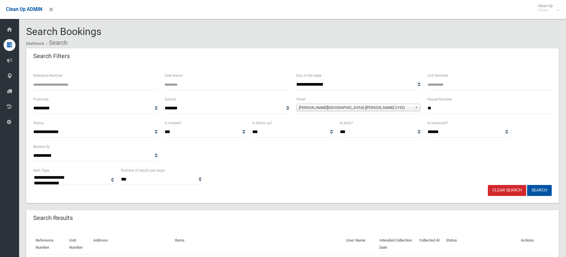
select select
click at [443, 107] on input "**" at bounding box center [489, 108] width 124 height 11
type input "*"
type input "**"
click at [356, 107] on span "Eleanor Avenue (BELMORE 2192)" at bounding box center [355, 107] width 113 height 7
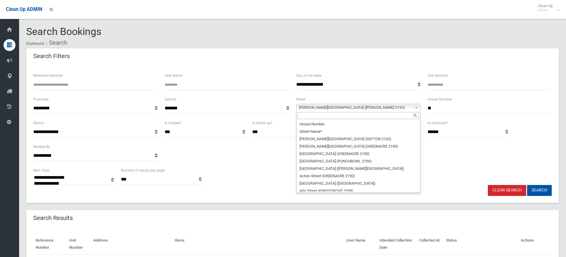
scroll to position [4903, 0]
click at [346, 117] on input "text" at bounding box center [358, 115] width 121 height 7
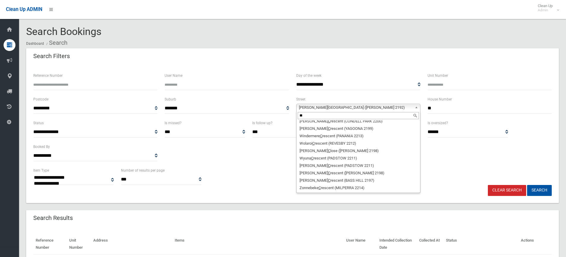
scroll to position [0, 0]
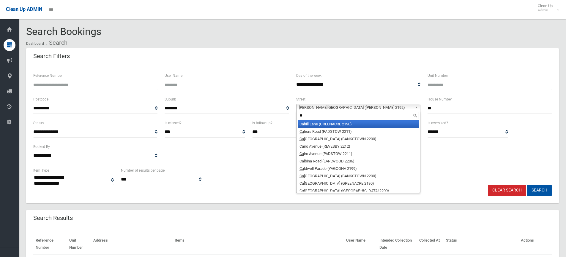
type input "*"
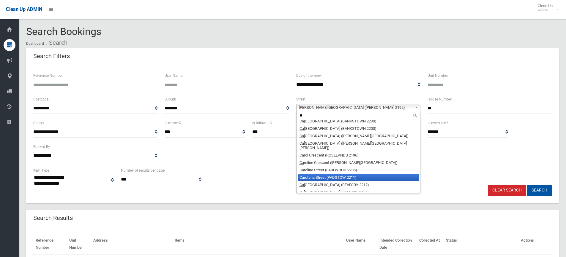
scroll to position [386, 0]
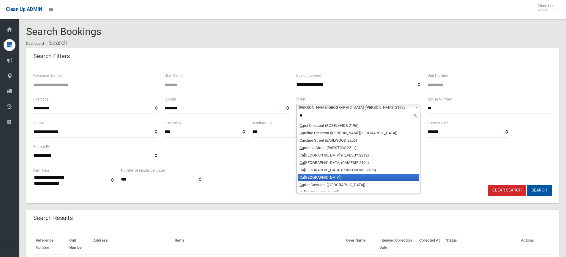
type input "**"
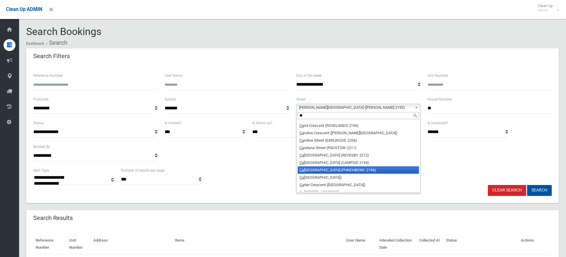
click at [342, 167] on li "Ca rrisbrook Avenue (PUNCHBOWL 2196)" at bounding box center [358, 170] width 121 height 7
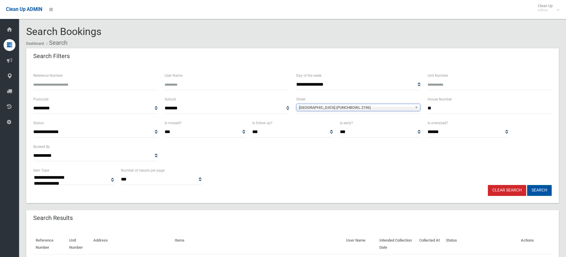
click at [545, 189] on button "Search" at bounding box center [539, 190] width 25 height 11
select select
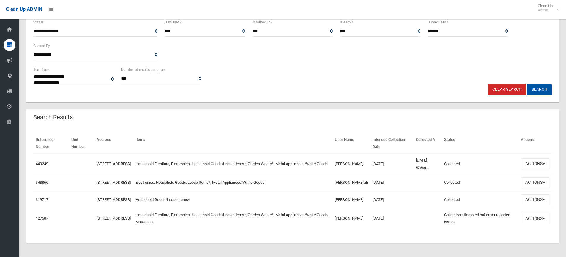
scroll to position [108, 0]
click at [531, 159] on button "Actions" at bounding box center [535, 164] width 29 height 11
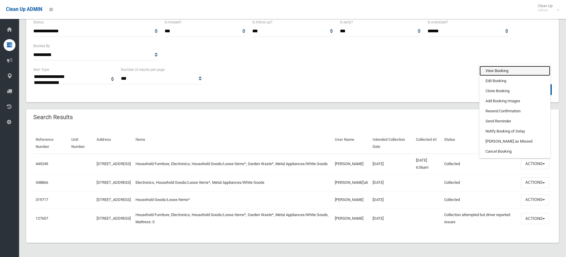
click at [505, 67] on link "View Booking" at bounding box center [514, 71] width 71 height 10
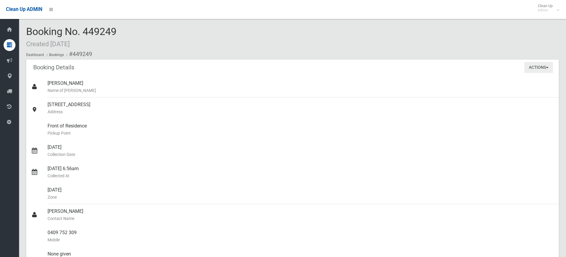
click at [536, 68] on button "Actions" at bounding box center [538, 67] width 29 height 11
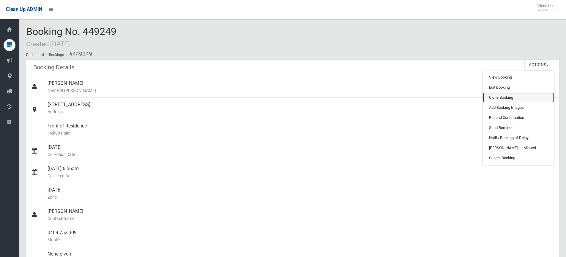
click at [504, 98] on link "Clone Booking" at bounding box center [518, 98] width 71 height 10
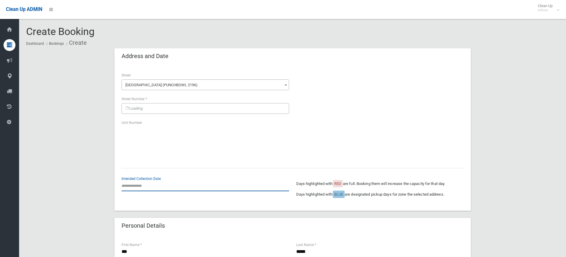
click at [142, 185] on input "text" at bounding box center [204, 186] width 167 height 11
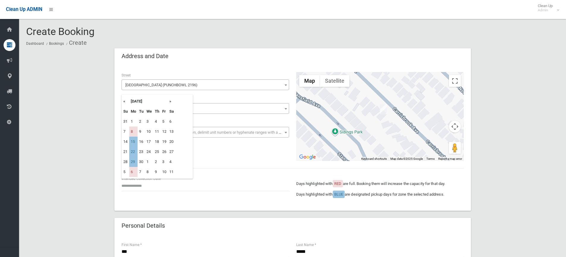
click at [135, 140] on td "15" at bounding box center [133, 142] width 8 height 10
type input "**********"
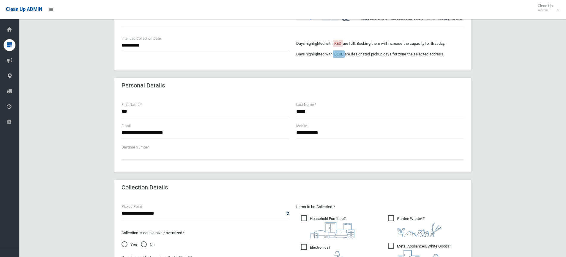
scroll to position [238, 0]
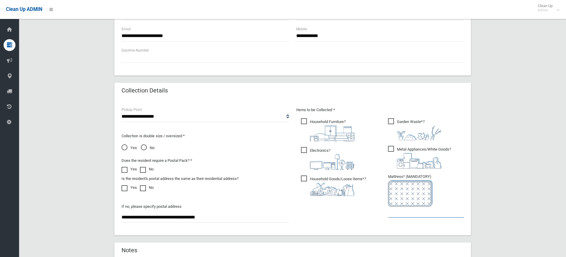
click at [409, 211] on input "text" at bounding box center [426, 212] width 76 height 11
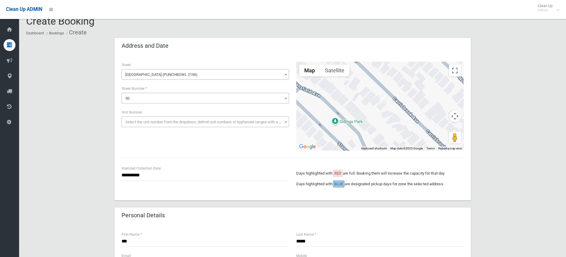
scroll to position [0, 0]
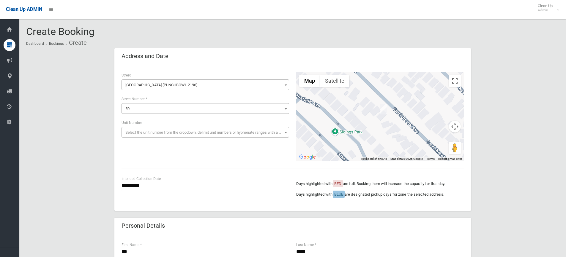
type input "*"
click at [137, 186] on input "**********" at bounding box center [204, 186] width 167 height 11
click at [132, 142] on td "15" at bounding box center [133, 142] width 8 height 10
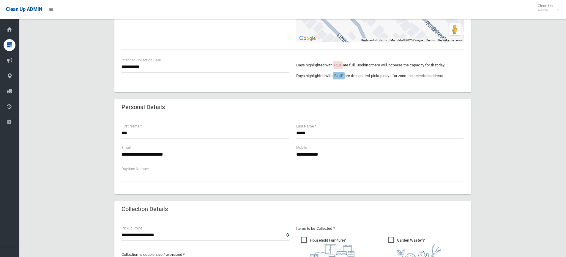
scroll to position [148, 0]
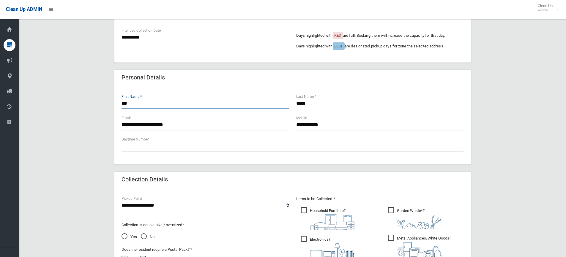
click at [157, 105] on input "***" at bounding box center [204, 103] width 167 height 11
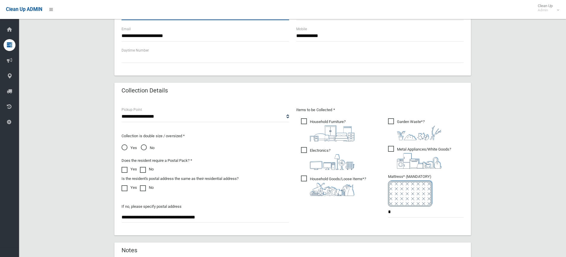
scroll to position [297, 0]
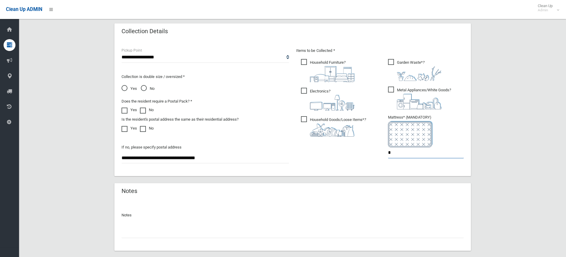
click at [391, 151] on input "*" at bounding box center [426, 153] width 76 height 11
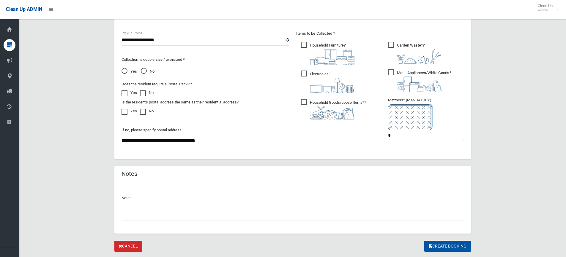
scroll to position [330, 0]
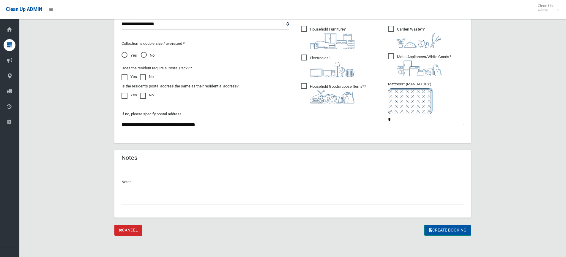
type input "*"
click at [452, 232] on button "Create Booking" at bounding box center [447, 230] width 47 height 11
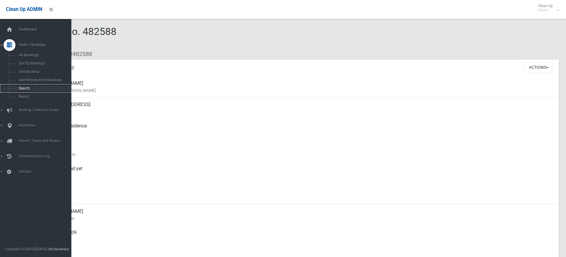
drag, startPoint x: 34, startPoint y: 89, endPoint x: 42, endPoint y: 85, distance: 9.6
click at [34, 89] on span "Search" at bounding box center [44, 88] width 54 height 4
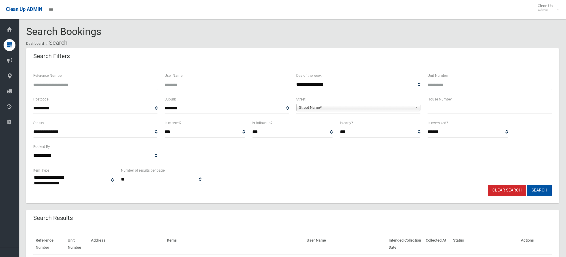
select select
click at [444, 109] on input "text" at bounding box center [489, 108] width 124 height 11
click at [93, 85] on input "Reference Number" at bounding box center [95, 84] width 124 height 11
type input "******"
click at [527, 185] on button "Search" at bounding box center [539, 190] width 25 height 11
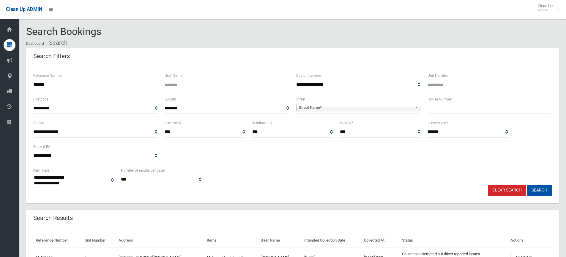
select select
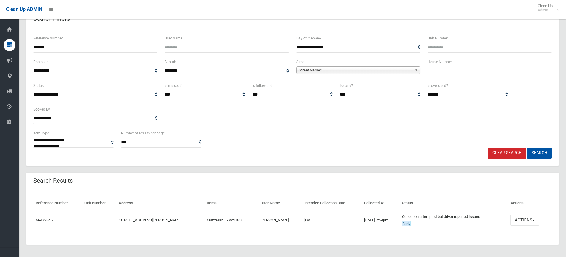
scroll to position [39, 0]
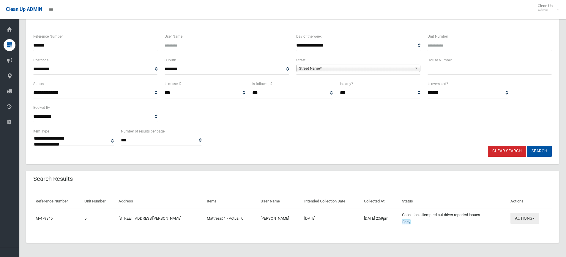
click at [527, 221] on button "Actions" at bounding box center [524, 218] width 29 height 11
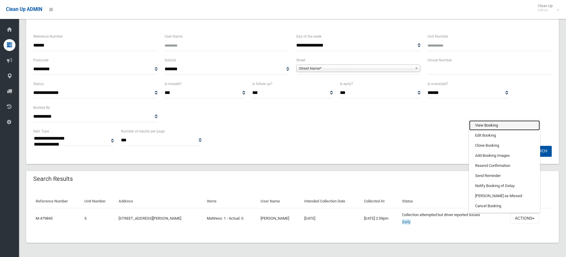
click at [503, 126] on link "View Booking" at bounding box center [504, 126] width 71 height 10
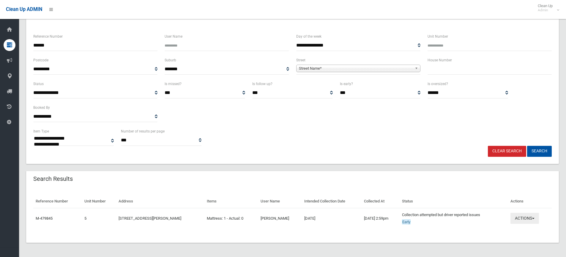
click at [529, 221] on button "Actions" at bounding box center [524, 218] width 29 height 11
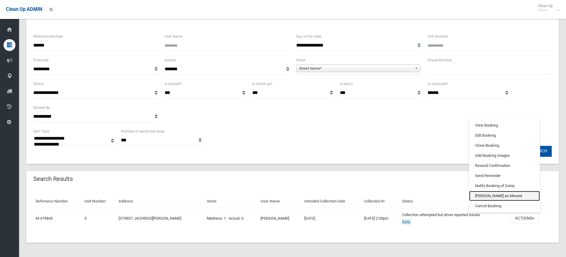
click at [500, 199] on link "[PERSON_NAME] as Missed" at bounding box center [504, 196] width 71 height 10
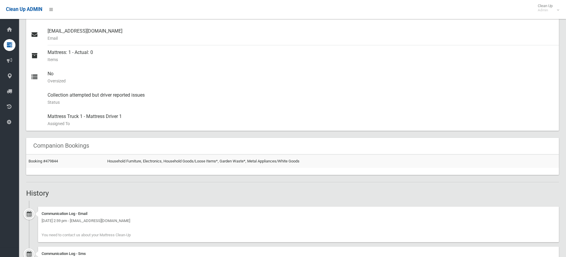
scroll to position [416, 0]
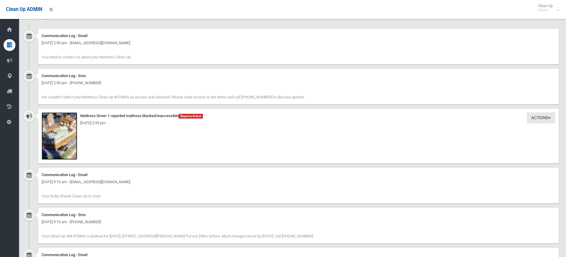
click at [68, 129] on img at bounding box center [60, 137] width 36 height 48
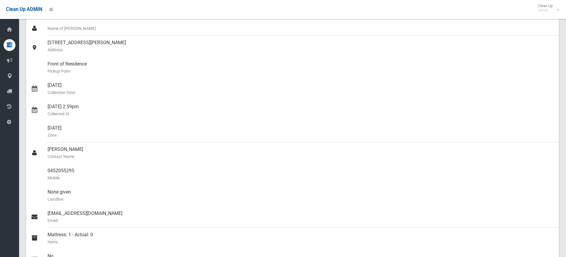
scroll to position [0, 0]
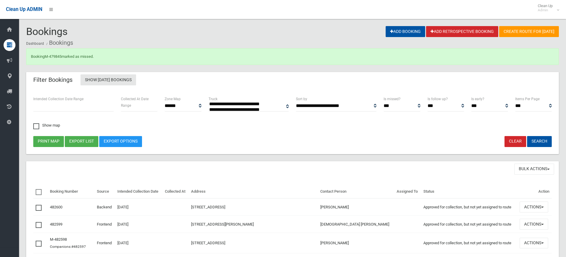
select select
click at [51, 58] on link "M-479845" at bounding box center [53, 56] width 17 height 4
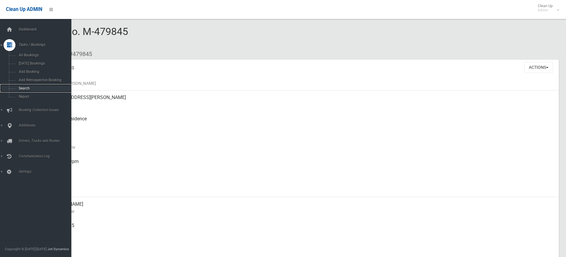
click at [28, 90] on span "Search" at bounding box center [44, 88] width 54 height 4
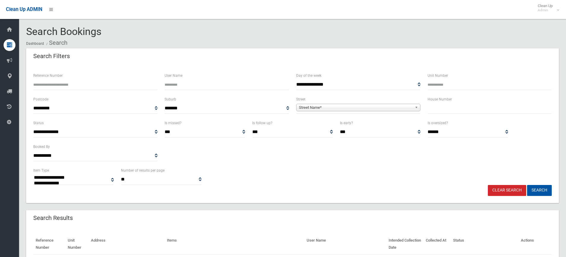
select select
